Goal: Navigation & Orientation: Find specific page/section

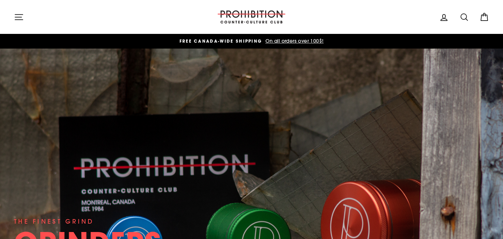
click at [20, 21] on icon "button" at bounding box center [19, 17] width 10 height 10
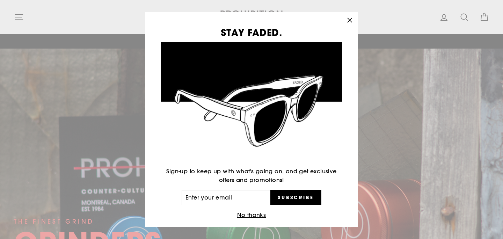
click at [19, 17] on div "STAY FADED. Sign-up to keep up with what's going on, and get exclusive offers a…" at bounding box center [251, 119] width 503 height 239
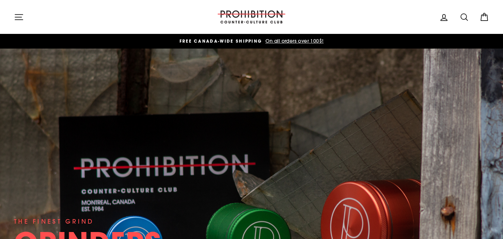
click at [19, 17] on icon "button" at bounding box center [19, 17] width 10 height 10
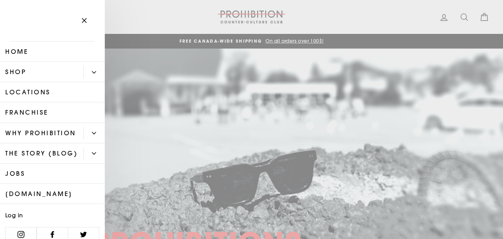
click at [48, 94] on link "Locations" at bounding box center [52, 92] width 105 height 20
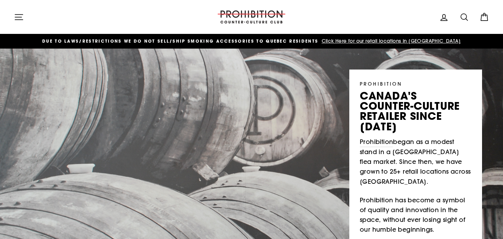
click at [17, 14] on icon "button" at bounding box center [19, 16] width 8 height 5
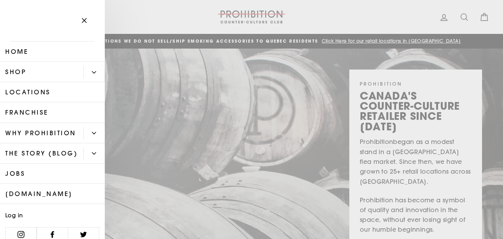
scroll to position [10, 0]
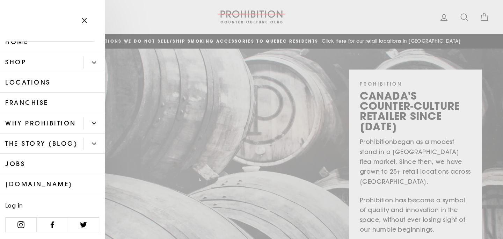
click at [93, 125] on button "Primary" at bounding box center [93, 123] width 21 height 12
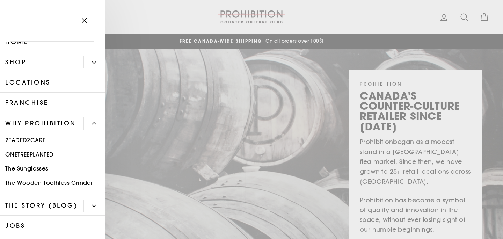
click at [93, 125] on button "Primary" at bounding box center [93, 123] width 21 height 12
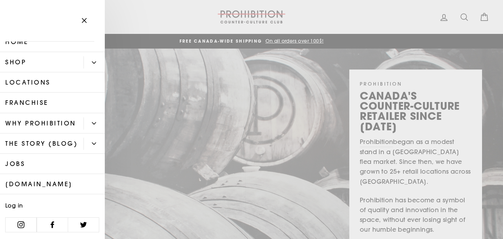
click at [73, 163] on link "Jobs" at bounding box center [52, 164] width 105 height 20
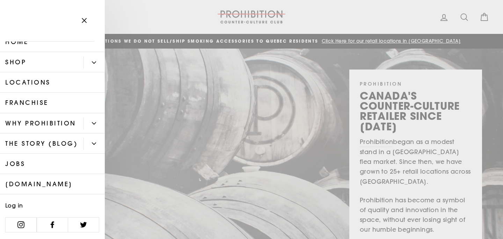
scroll to position [0, 0]
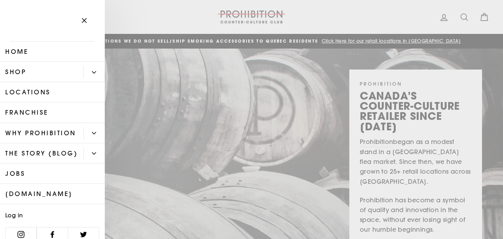
click at [93, 76] on button "Primary" at bounding box center [93, 72] width 21 height 12
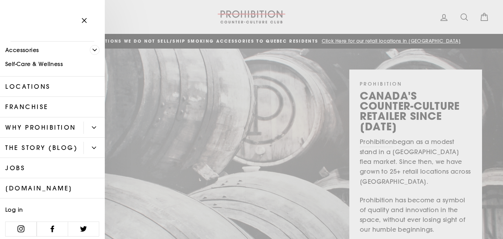
scroll to position [86, 0]
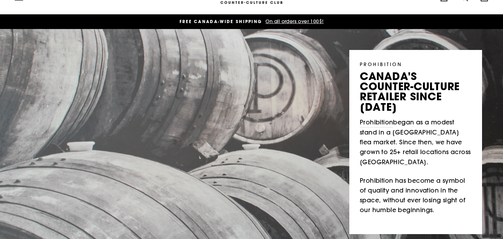
scroll to position [19, 0]
